Goal: Check status

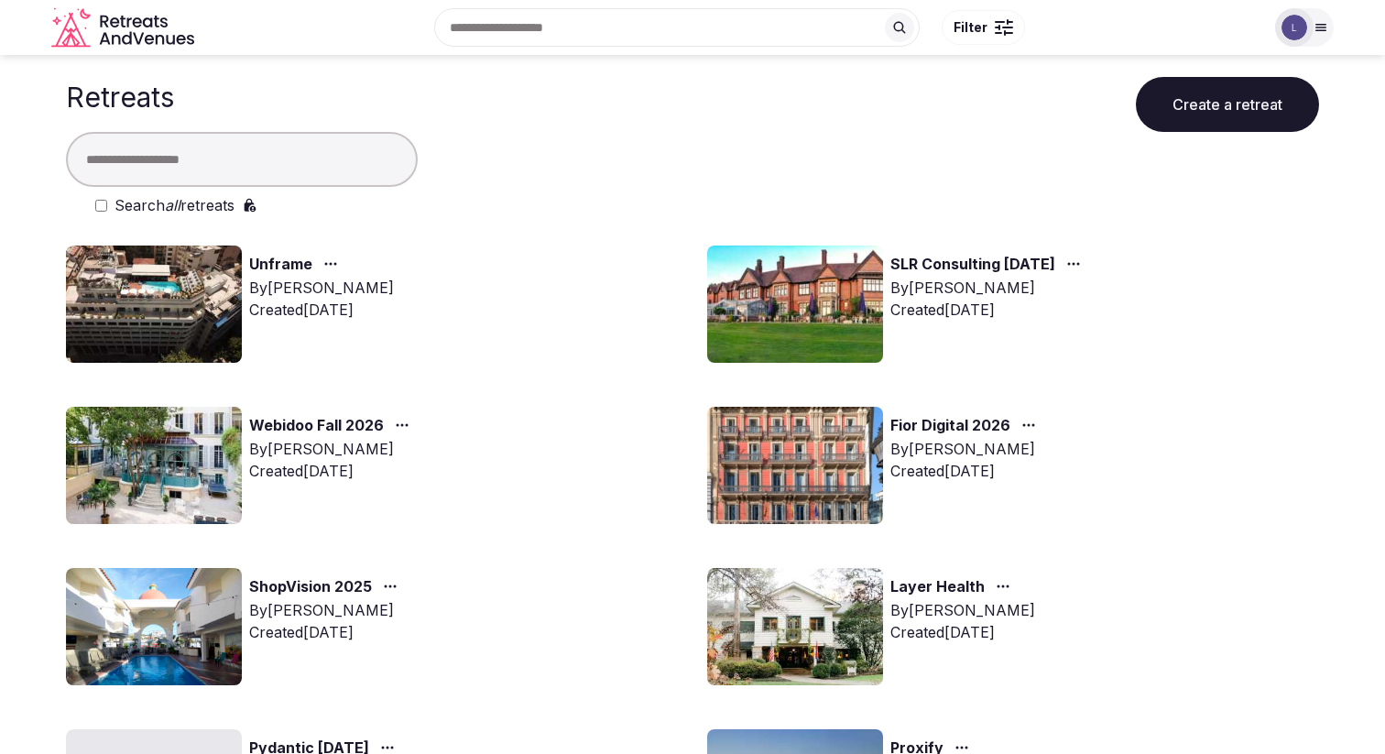
click at [338, 582] on link "ShopVision 2025" at bounding box center [310, 587] width 123 height 24
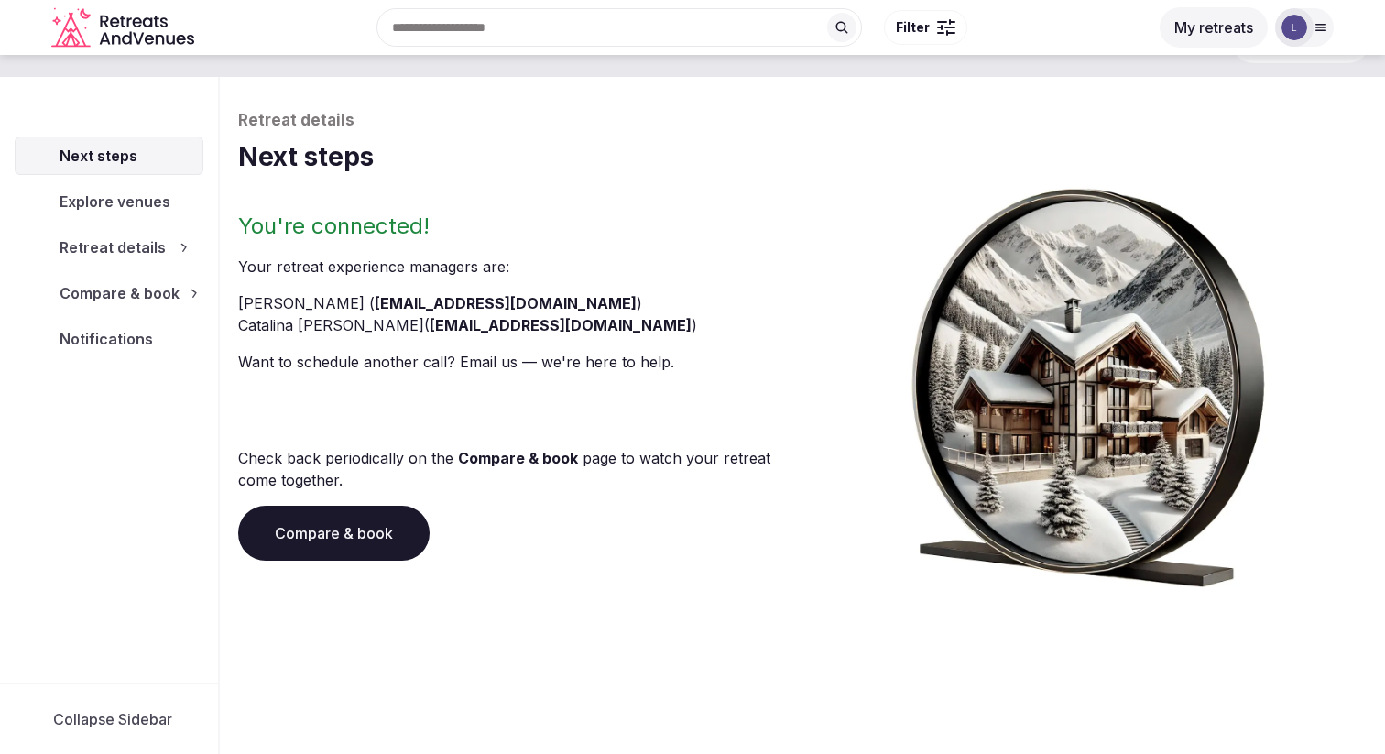
scroll to position [62, 0]
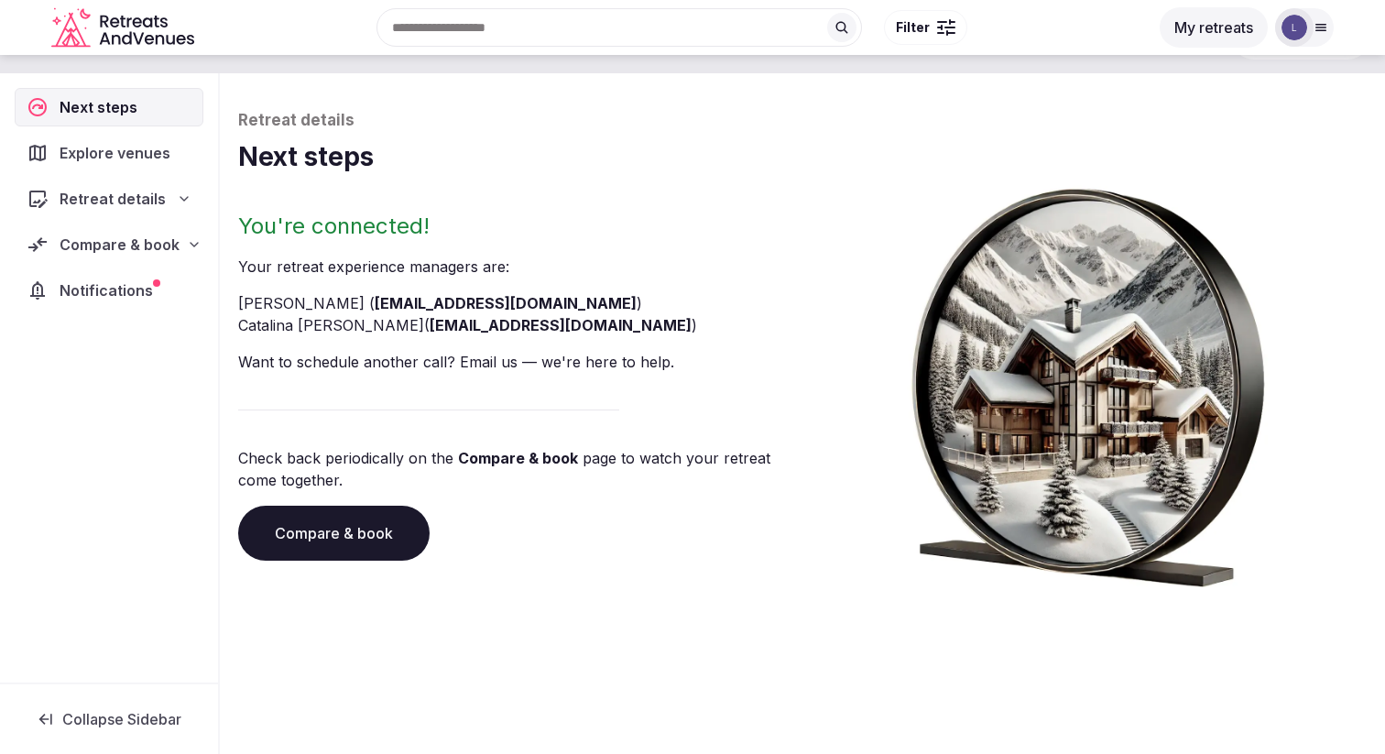
click at [104, 296] on span "Notifications" at bounding box center [110, 290] width 101 height 22
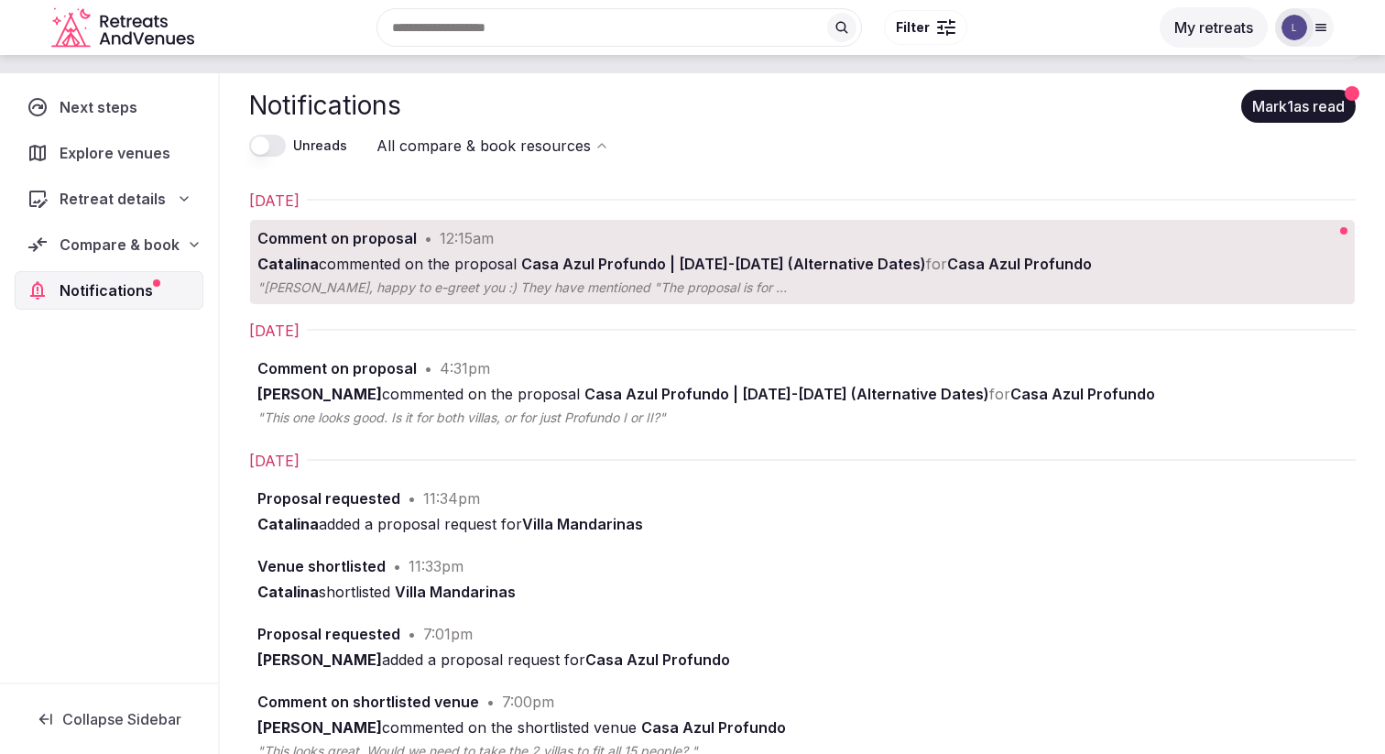
click at [1130, 272] on div "[PERSON_NAME] commented on the proposal Casa Azul Profundo | [DATE]-[DATE] (Alt…" at bounding box center [743, 264] width 973 height 22
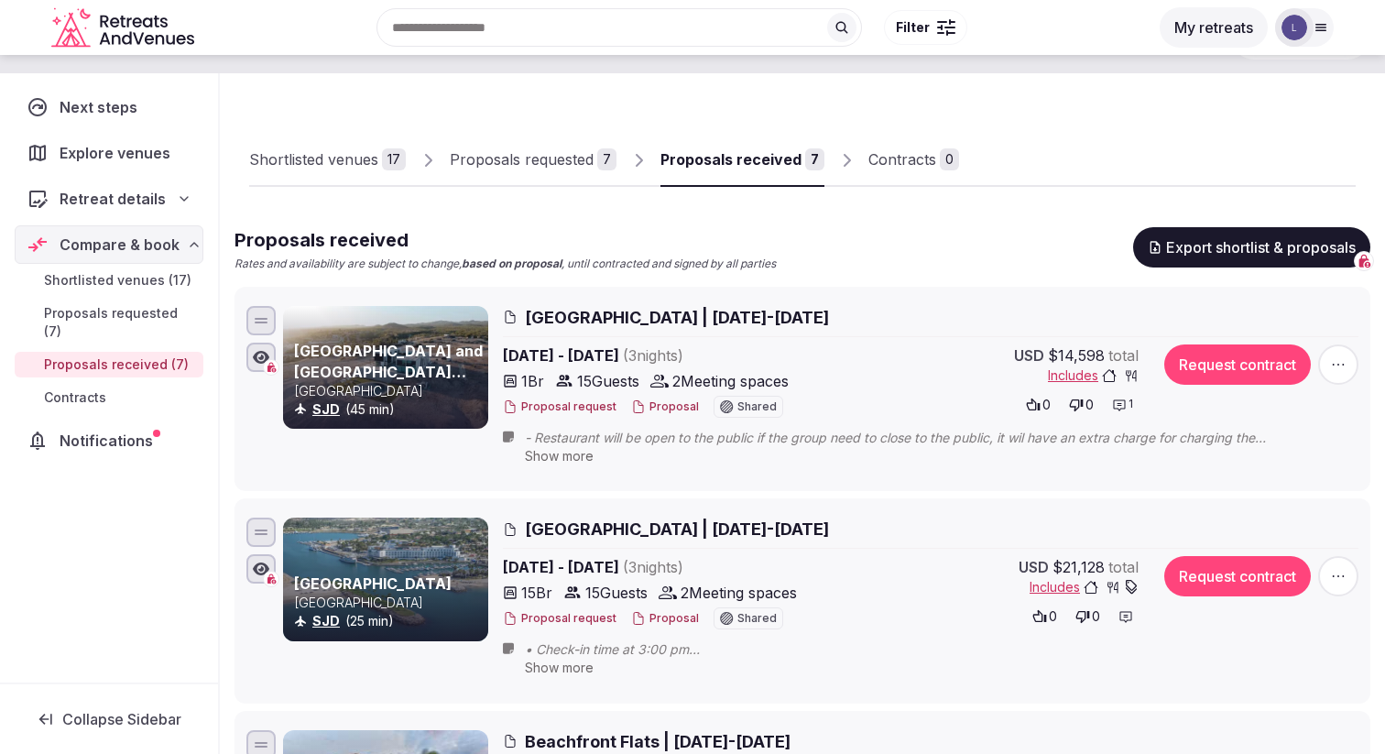
scroll to position [831, 0]
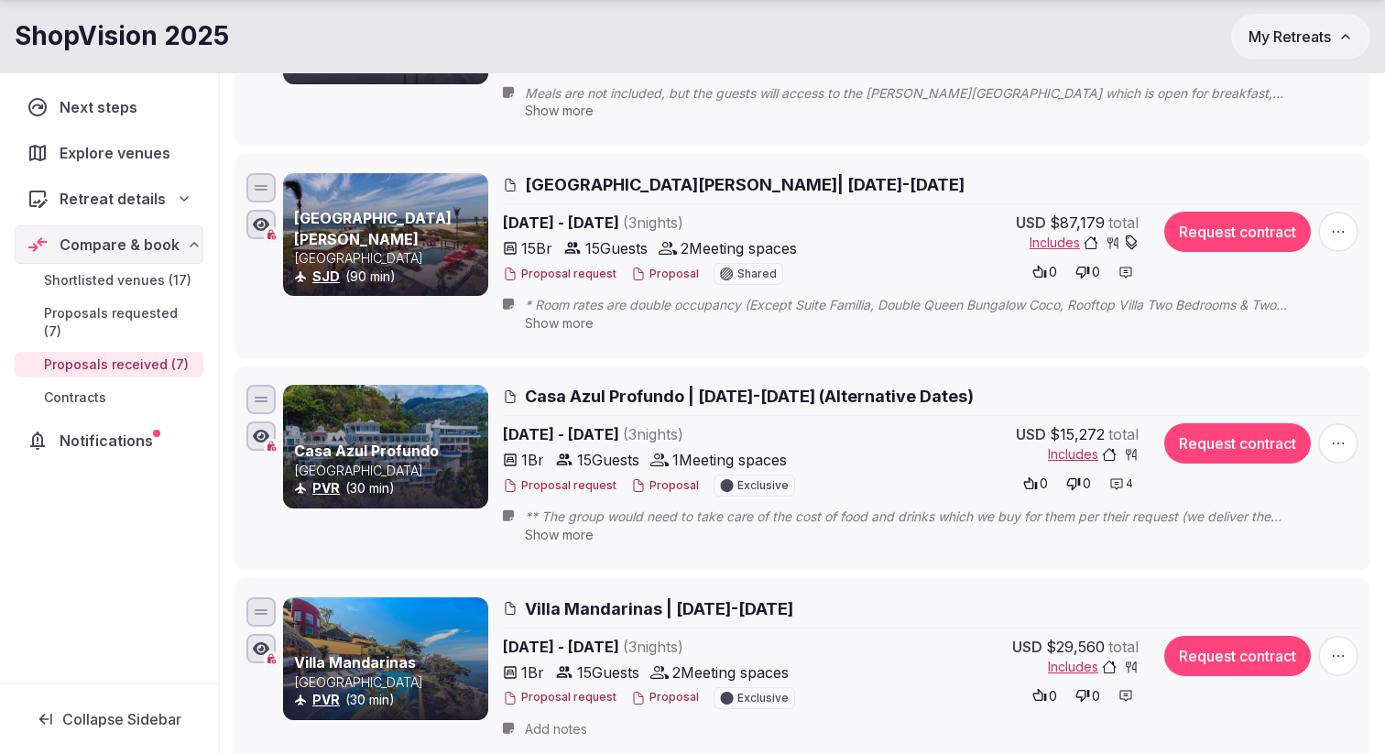
click at [1113, 487] on icon at bounding box center [1117, 484] width 12 height 11
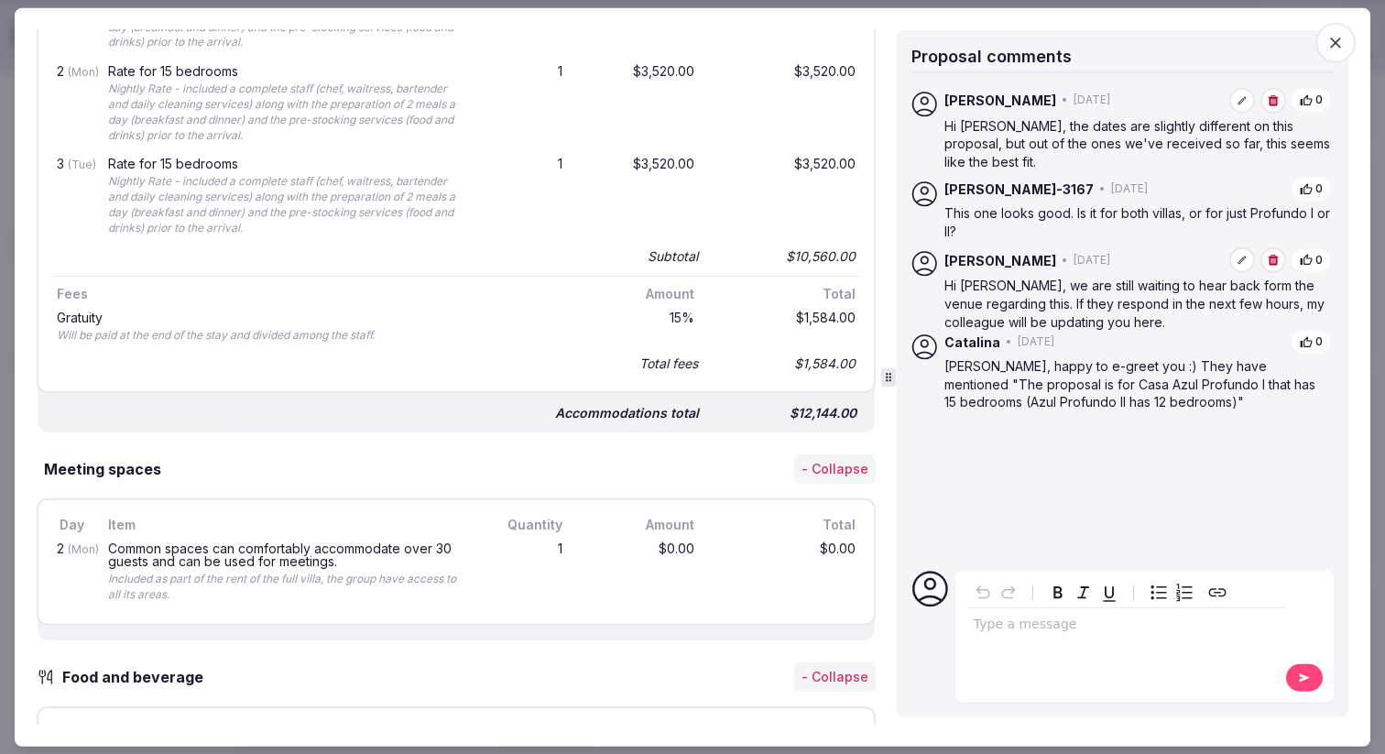
scroll to position [868, 0]
